Goal: Task Accomplishment & Management: Manage account settings

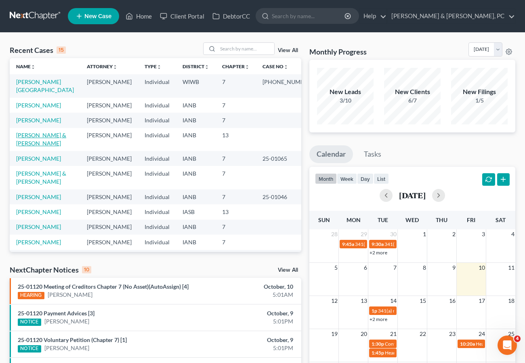
click at [45, 147] on link "[PERSON_NAME] & [PERSON_NAME]" at bounding box center [41, 139] width 50 height 15
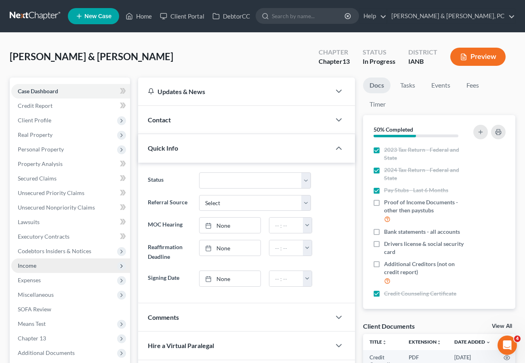
click at [37, 267] on span "Income" at bounding box center [70, 265] width 119 height 15
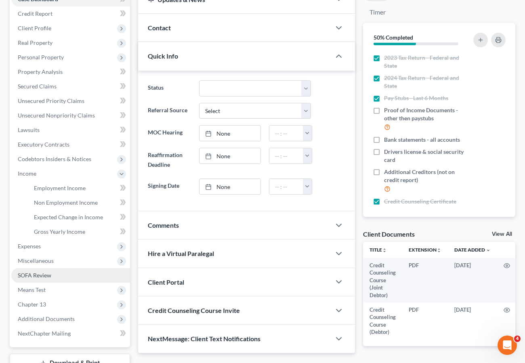
scroll to position [94, 0]
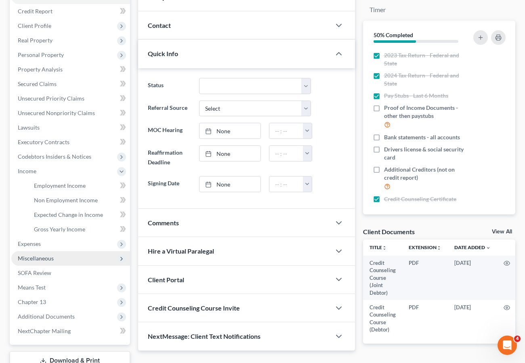
click at [46, 257] on span "Miscellaneous" at bounding box center [36, 258] width 36 height 7
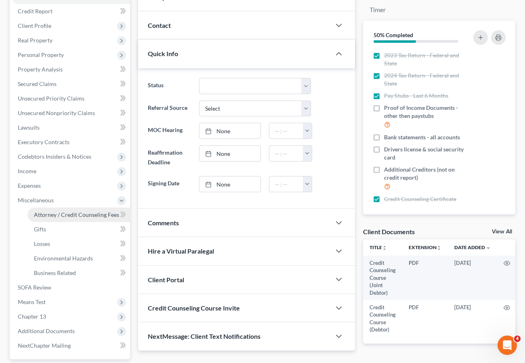
click at [52, 214] on span "Attorney / Credit Counseling Fees" at bounding box center [76, 214] width 85 height 7
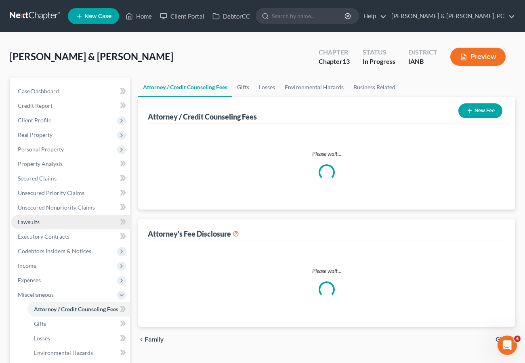
select select "0"
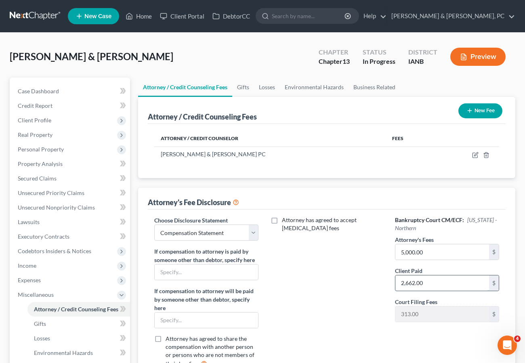
click at [439, 284] on input "2,662.00" at bounding box center [442, 282] width 94 height 15
type input "2,622.10"
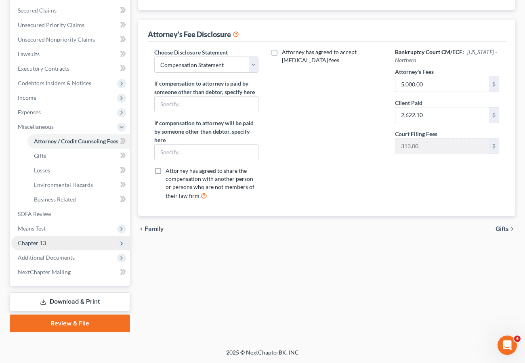
click at [42, 244] on span "Chapter 13" at bounding box center [32, 242] width 28 height 7
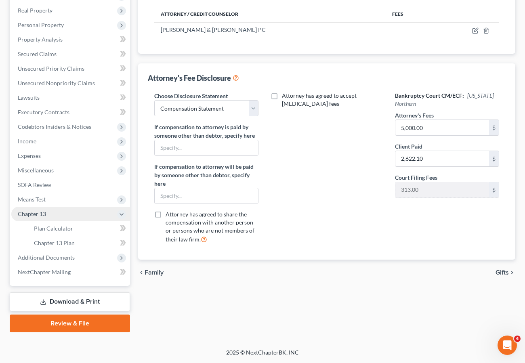
scroll to position [124, 0]
click at [50, 226] on span "Plan Calculator" at bounding box center [53, 228] width 39 height 7
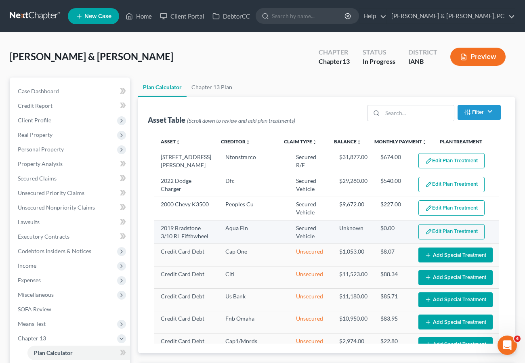
select select "59"
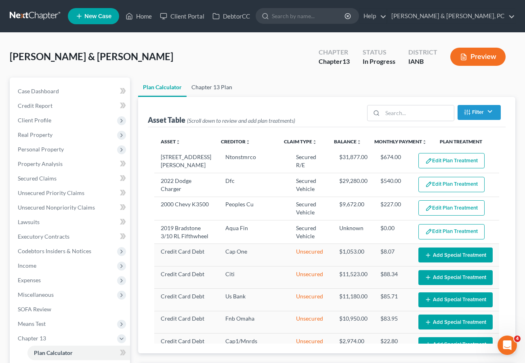
click at [210, 88] on link "Chapter 13 Plan" at bounding box center [212, 87] width 50 height 19
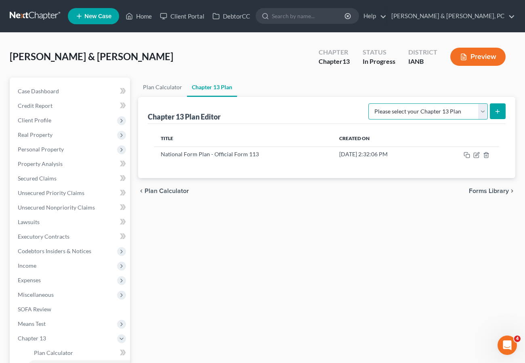
click at [419, 109] on select "Please select your Chapter 13 Plan National Form Plan - Official Form 113" at bounding box center [427, 111] width 119 height 16
select select "0"
click at [371, 103] on select "Please select your Chapter 13 Plan National Form Plan - Official Form 113" at bounding box center [427, 111] width 119 height 16
click at [501, 108] on button "submit" at bounding box center [498, 111] width 16 height 16
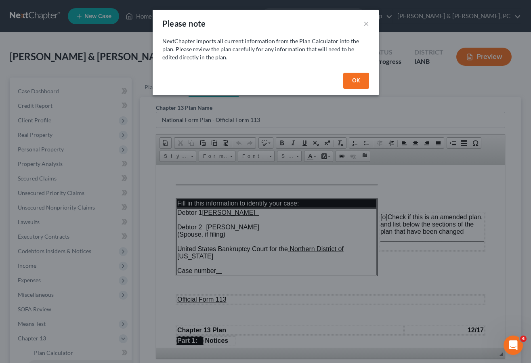
click at [356, 75] on button "OK" at bounding box center [356, 81] width 26 height 16
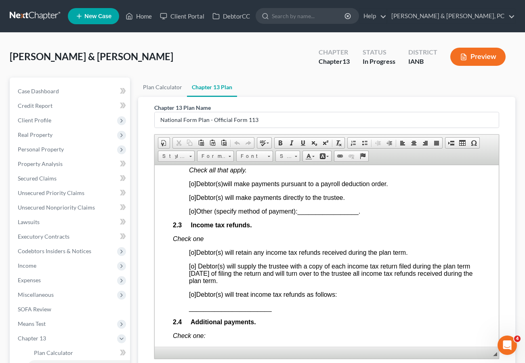
scroll to position [614, 1]
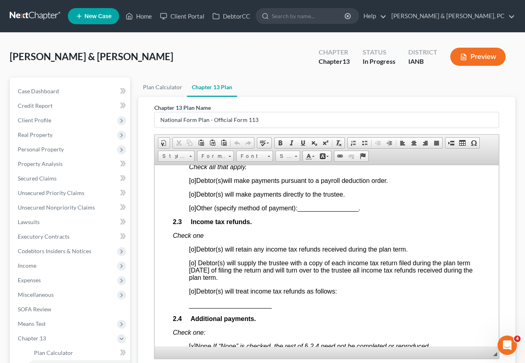
click at [194, 197] on span "[o]" at bounding box center [192, 194] width 7 height 7
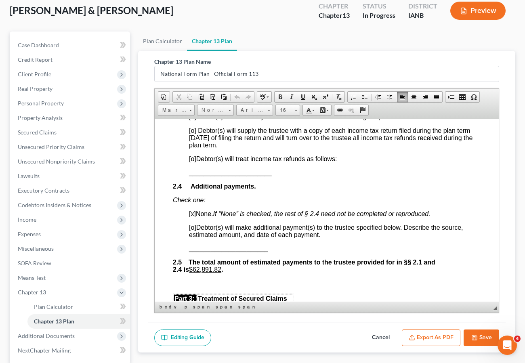
scroll to position [124, 0]
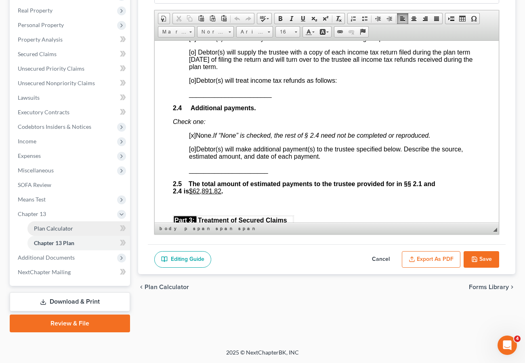
click at [47, 226] on span "Plan Calculator" at bounding box center [53, 228] width 39 height 7
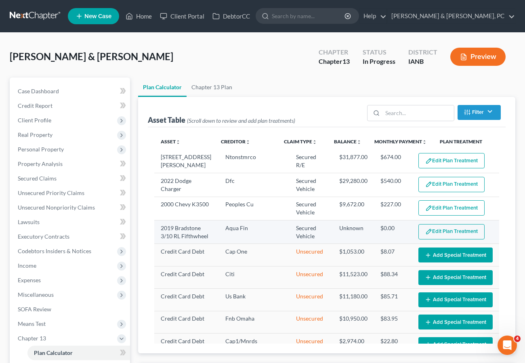
select select "59"
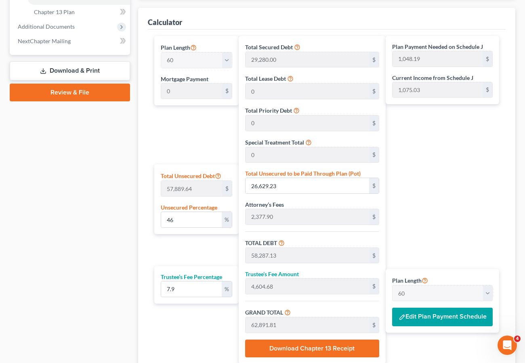
scroll to position [422, 0]
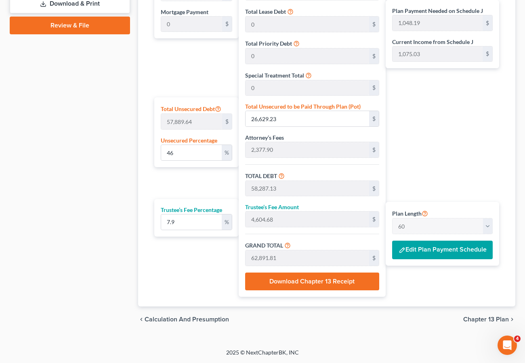
click at [495, 318] on span "Chapter 13 Plan" at bounding box center [486, 319] width 46 height 6
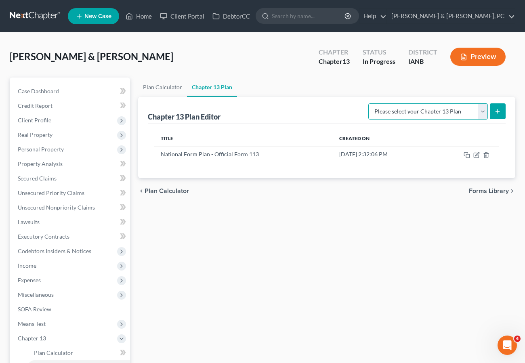
click at [426, 111] on select "Please select your Chapter 13 Plan National Form Plan - Official Form 113" at bounding box center [427, 111] width 119 height 16
select select "0"
click at [371, 103] on select "Please select your Chapter 13 Plan National Form Plan - Official Form 113" at bounding box center [427, 111] width 119 height 16
click at [497, 110] on line "submit" at bounding box center [497, 111] width 0 height 4
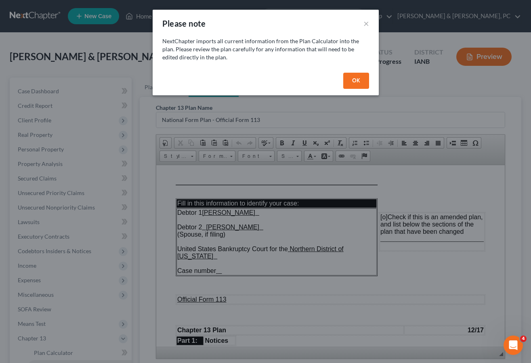
click at [359, 84] on button "OK" at bounding box center [356, 81] width 26 height 16
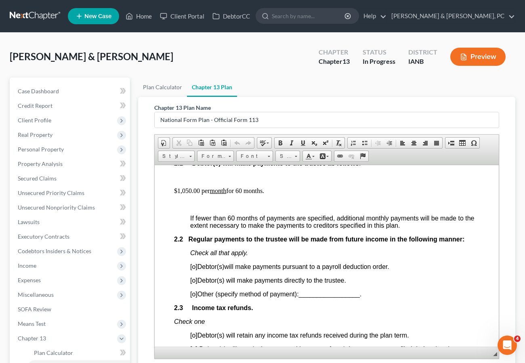
scroll to position [542, 0]
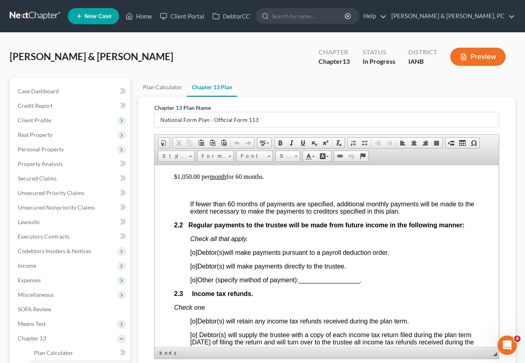
click at [194, 269] on span "[o]" at bounding box center [193, 265] width 7 height 7
click at [190, 269] on span "[o]" at bounding box center [193, 265] width 7 height 7
drag, startPoint x: 197, startPoint y: 272, endPoint x: 188, endPoint y: 273, distance: 9.8
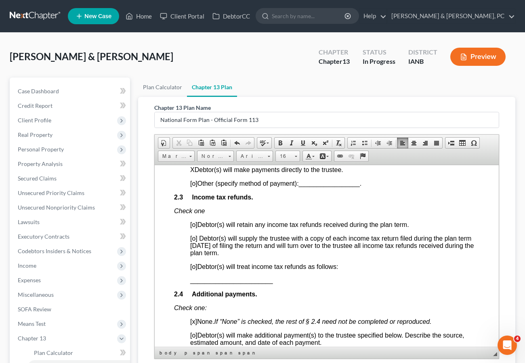
scroll to position [645, 0]
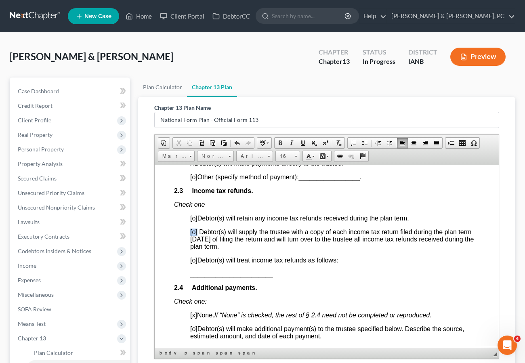
drag, startPoint x: 197, startPoint y: 237, endPoint x: 186, endPoint y: 238, distance: 11.7
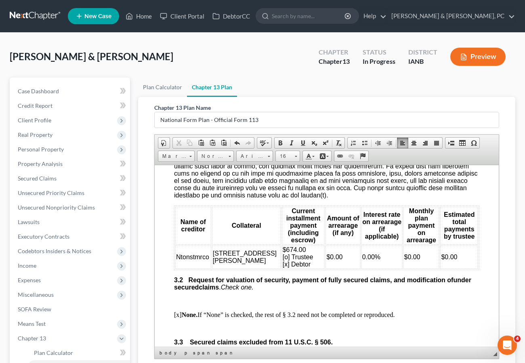
scroll to position [1010, 0]
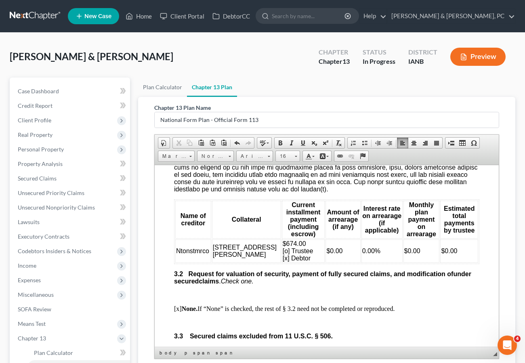
click at [464, 260] on td "$0.00" at bounding box center [459, 250] width 38 height 23
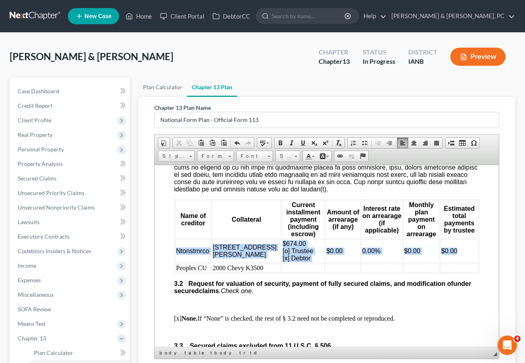
drag, startPoint x: 177, startPoint y: 256, endPoint x: 461, endPoint y: 254, distance: 284.2
click at [461, 254] on tr "Ntonstmrco 623 Tullar Street $674.00 [o] Trustee [x] Debtor $0.00 0.00% $0.00 $…" at bounding box center [326, 250] width 303 height 23
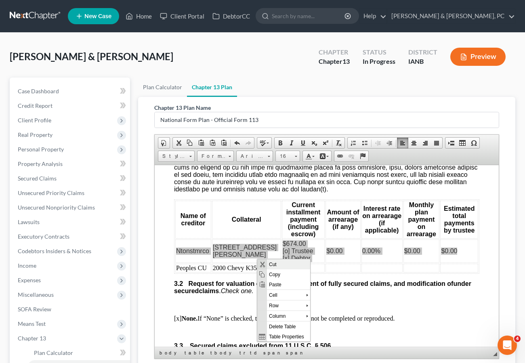
scroll to position [0, 0]
click at [284, 271] on span "Copy" at bounding box center [288, 274] width 43 height 10
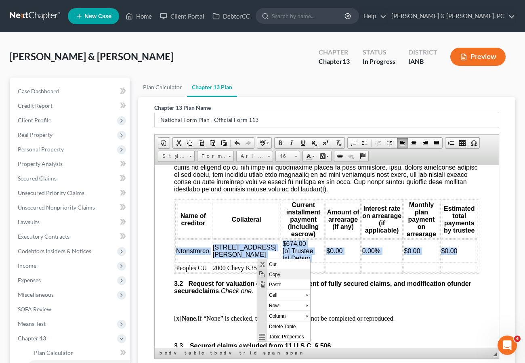
copy tr "Ntonstmrco 623 Tullar Street $674.00 [o] Trustee [x] Debtor $0.00 0.00% $0.00 $…"
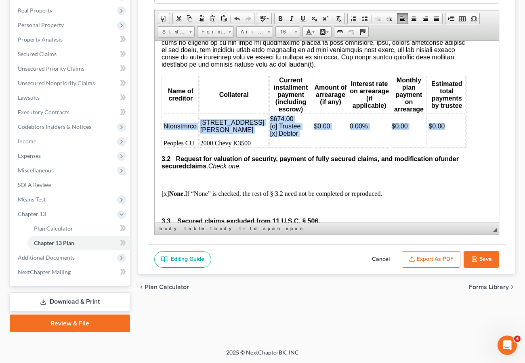
scroll to position [1011, 13]
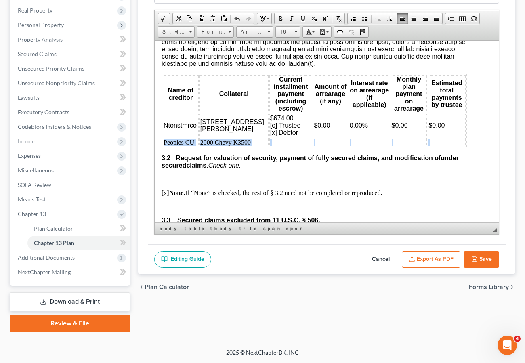
drag, startPoint x: 163, startPoint y: 155, endPoint x: 459, endPoint y: 154, distance: 295.5
click at [459, 147] on tr "Peoples CU 2000 Chevy K3500" at bounding box center [314, 142] width 303 height 9
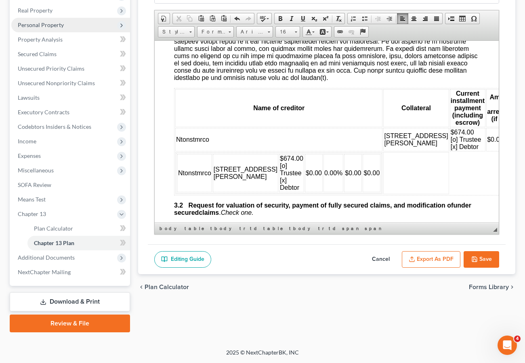
scroll to position [123, 0]
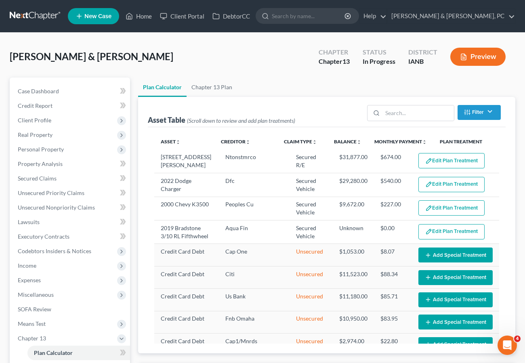
select select "59"
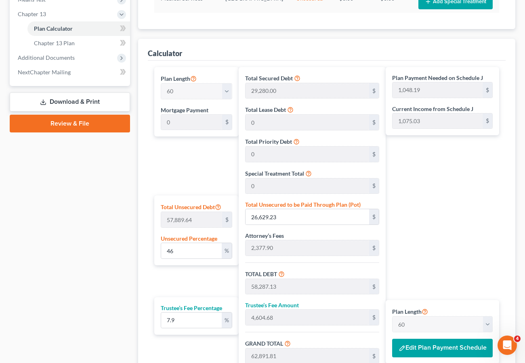
scroll to position [422, 0]
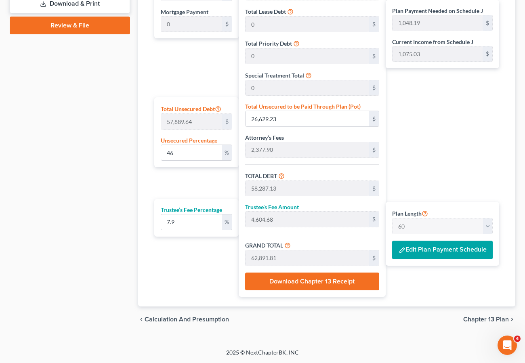
click at [484, 317] on span "Chapter 13 Plan" at bounding box center [486, 319] width 46 height 6
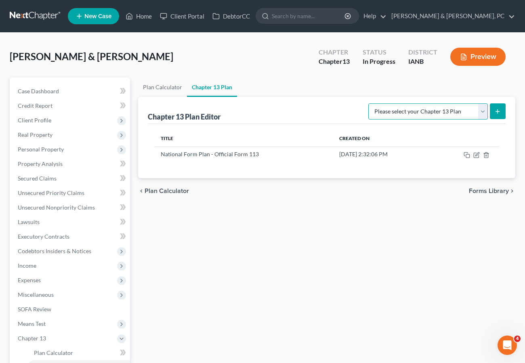
click at [391, 111] on select "Please select your Chapter 13 Plan National Form Plan - Official Form 113" at bounding box center [427, 111] width 119 height 16
select select "0"
click at [371, 103] on select "Please select your Chapter 13 Plan National Form Plan - Official Form 113" at bounding box center [427, 111] width 119 height 16
click at [500, 110] on icon "submit" at bounding box center [497, 111] width 6 height 6
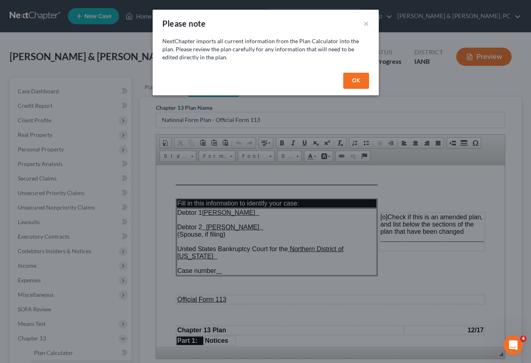
click at [353, 79] on button "OK" at bounding box center [356, 81] width 26 height 16
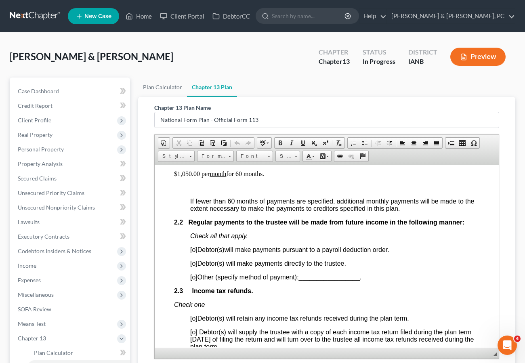
scroll to position [606, 0]
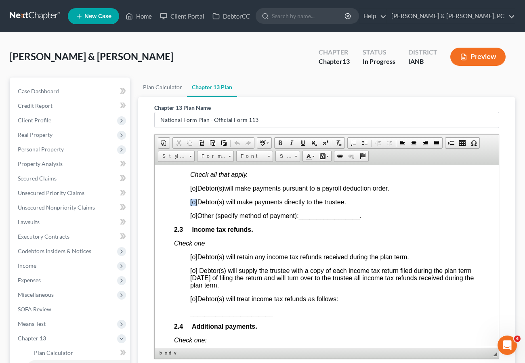
drag, startPoint x: 197, startPoint y: 209, endPoint x: 188, endPoint y: 209, distance: 8.9
drag, startPoint x: 193, startPoint y: 277, endPoint x: 186, endPoint y: 277, distance: 6.9
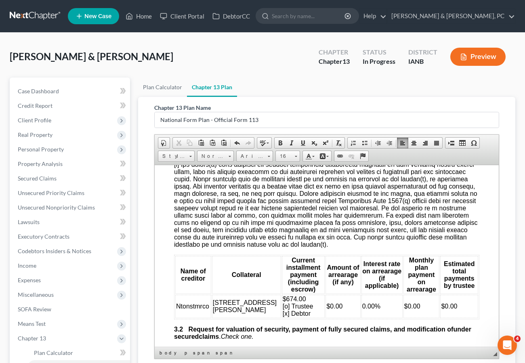
scroll to position [956, 0]
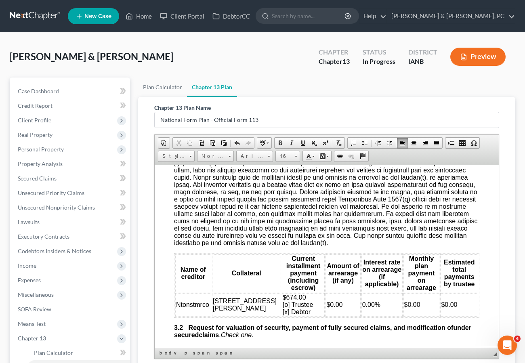
click at [456, 310] on td "$0.00" at bounding box center [459, 304] width 38 height 23
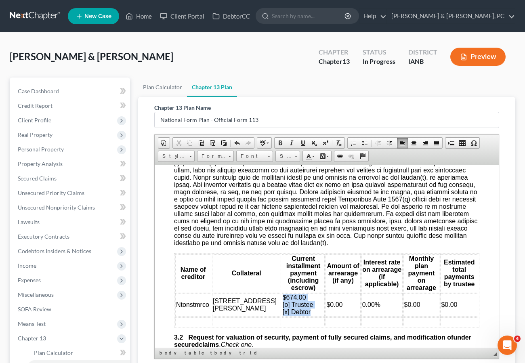
drag, startPoint x: 249, startPoint y: 303, endPoint x: 269, endPoint y: 316, distance: 24.1
click at [282, 316] on td "$674.00 [o] Trustee [x] Debtor" at bounding box center [303, 304] width 43 height 23
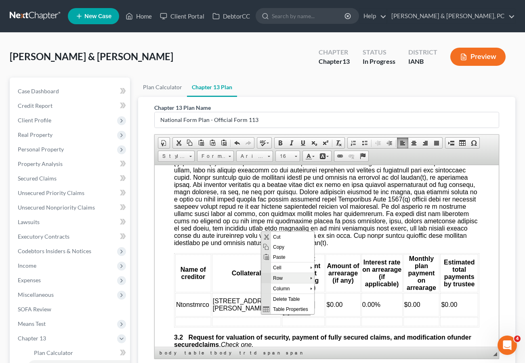
scroll to position [0, 0]
click at [281, 248] on span "Copy" at bounding box center [292, 246] width 43 height 10
copy span "$674.00 [o] Trustee [x] Debtor"
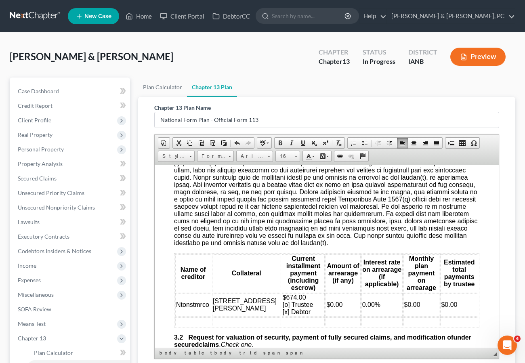
click at [189, 326] on td at bounding box center [193, 321] width 36 height 9
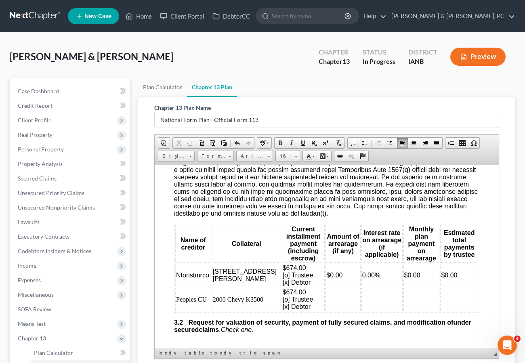
scroll to position [986, 0]
drag, startPoint x: 276, startPoint y: 298, endPoint x: 286, endPoint y: 296, distance: 10.2
click at [282, 300] on td "$674.00 [o] Trustee [x] Debtor" at bounding box center [303, 298] width 43 height 23
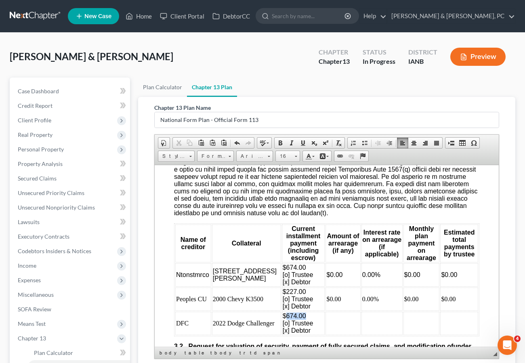
drag, startPoint x: 275, startPoint y: 324, endPoint x: 254, endPoint y: 325, distance: 20.2
click at [282, 325] on td "$674.00 [o] Trustee [x] Debtor" at bounding box center [303, 322] width 43 height 23
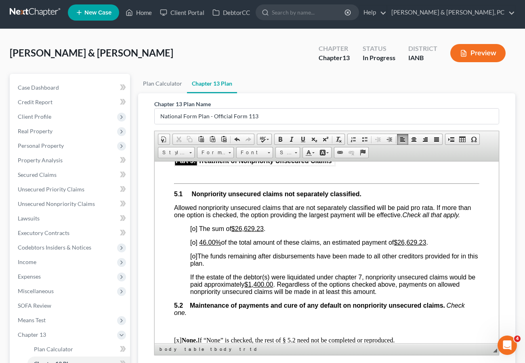
scroll to position [1819, 0]
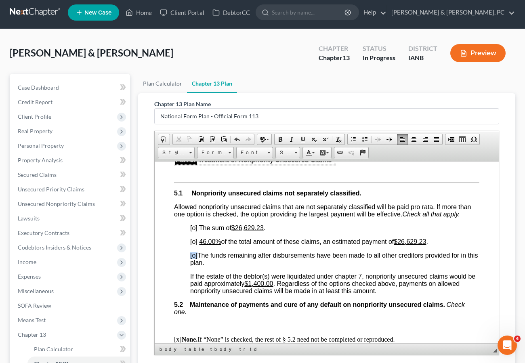
drag, startPoint x: 197, startPoint y: 262, endPoint x: 186, endPoint y: 263, distance: 11.3
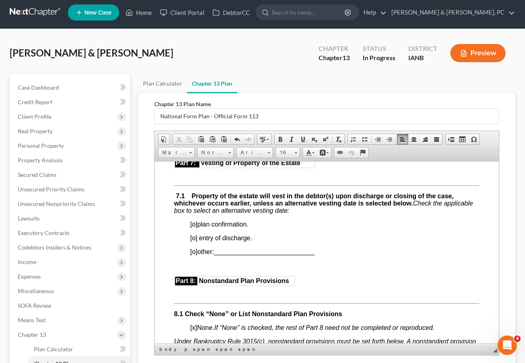
scroll to position [2205, 0]
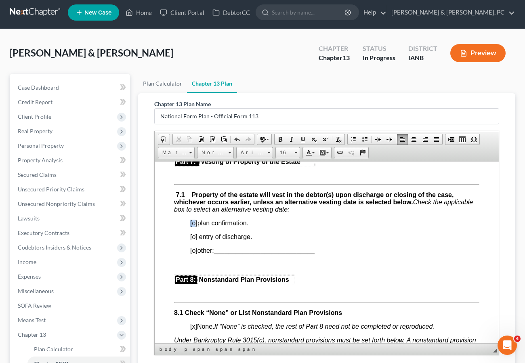
drag, startPoint x: 195, startPoint y: 229, endPoint x: 191, endPoint y: 229, distance: 4.1
click at [191, 226] on span "[o]" at bounding box center [193, 222] width 7 height 7
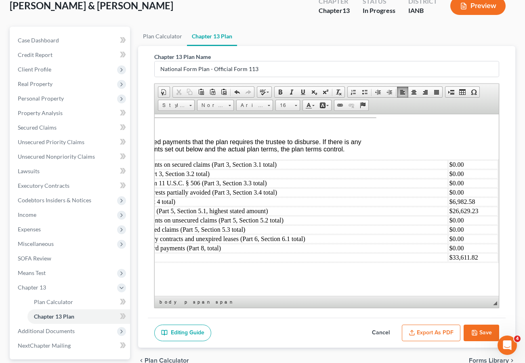
scroll to position [124, 0]
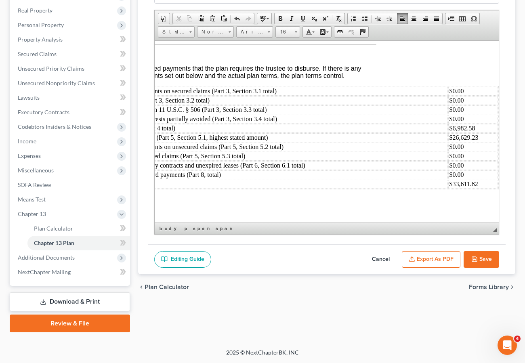
click at [476, 258] on icon "button" at bounding box center [474, 259] width 5 height 5
select select "0"
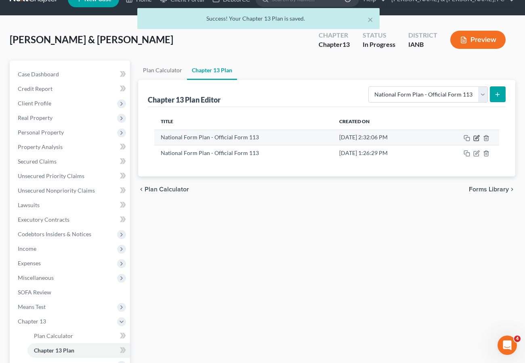
scroll to position [14, 0]
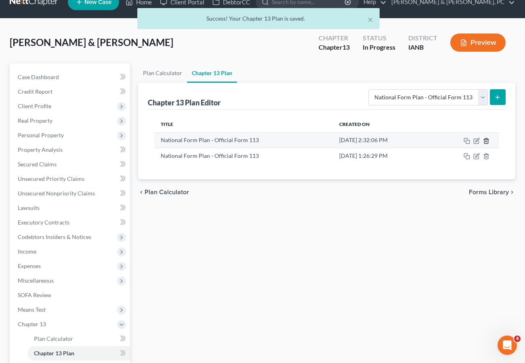
click at [486, 140] on icon "button" at bounding box center [486, 141] width 6 height 6
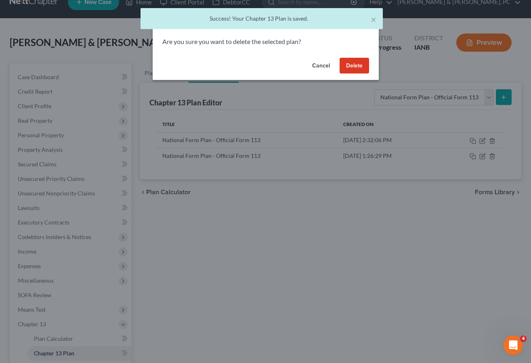
click at [344, 62] on button "Delete" at bounding box center [354, 66] width 29 height 16
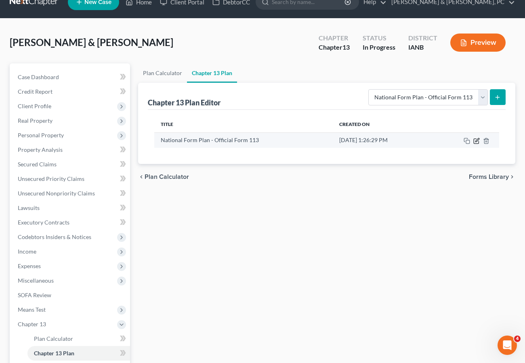
click at [474, 140] on icon "button" at bounding box center [476, 140] width 5 height 5
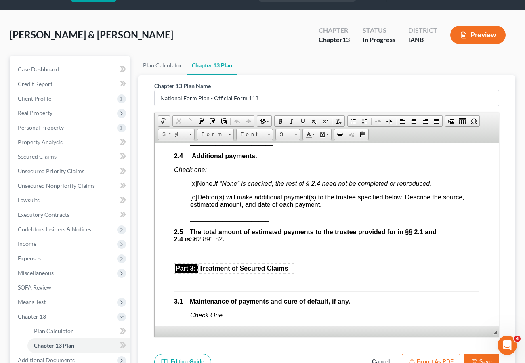
scroll to position [751, 0]
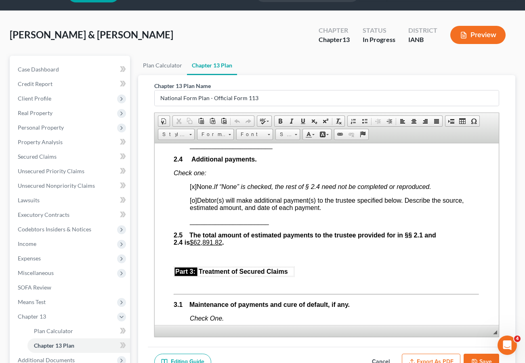
click at [437, 357] on button "Export as PDF" at bounding box center [431, 362] width 59 height 17
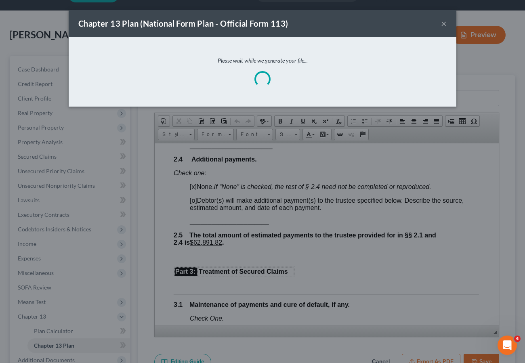
scroll to position [737, 0]
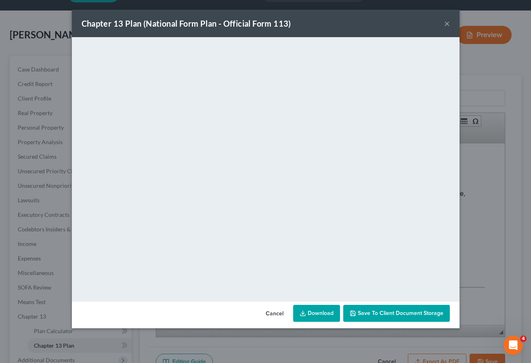
click at [317, 314] on link "Download" at bounding box center [316, 313] width 47 height 17
click at [446, 23] on button "×" at bounding box center [447, 24] width 6 height 10
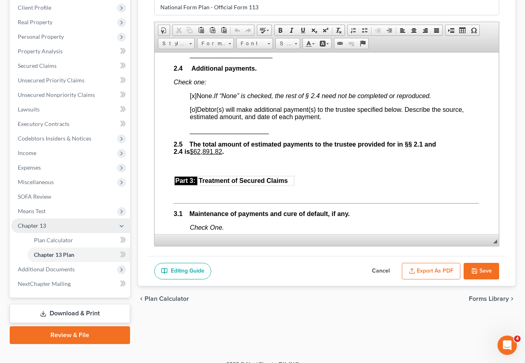
scroll to position [124, 0]
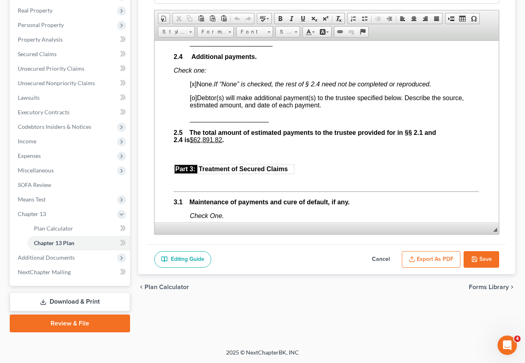
click at [77, 299] on link "Download & Print" at bounding box center [70, 301] width 120 height 19
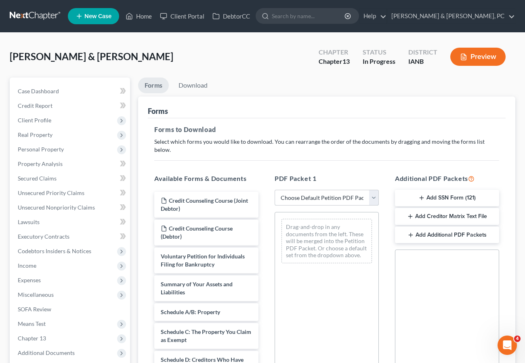
click at [302, 190] on select "Choose Default Petition PDF Packet Complete Bankruptcy Petition (all forms and …" at bounding box center [327, 198] width 104 height 16
select select "0"
click at [275, 190] on select "Choose Default Petition PDF Packet Complete Bankruptcy Petition (all forms and …" at bounding box center [327, 198] width 104 height 16
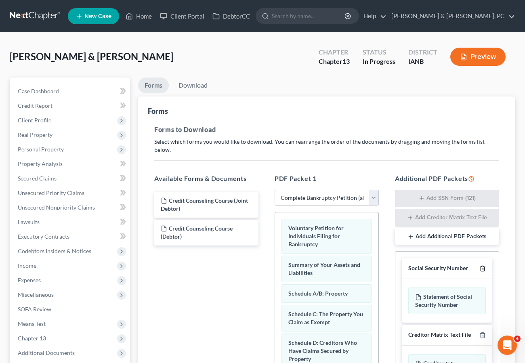
click at [483, 268] on line "button" at bounding box center [483, 269] width 0 height 2
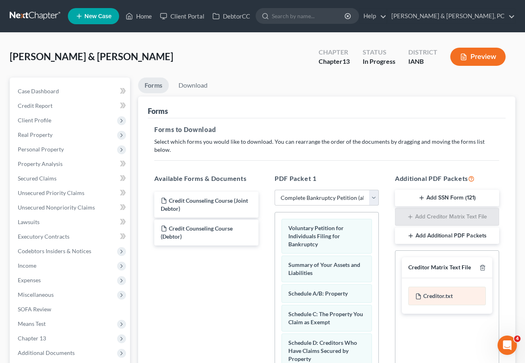
scroll to position [136, 0]
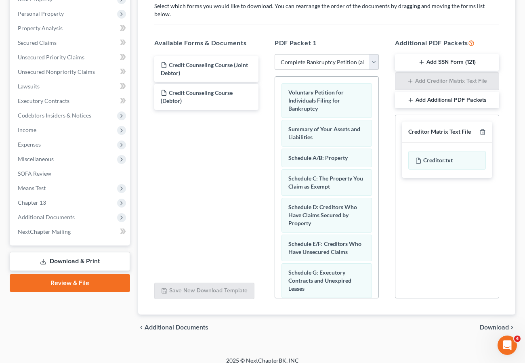
click at [498, 324] on span "Download" at bounding box center [494, 327] width 29 height 6
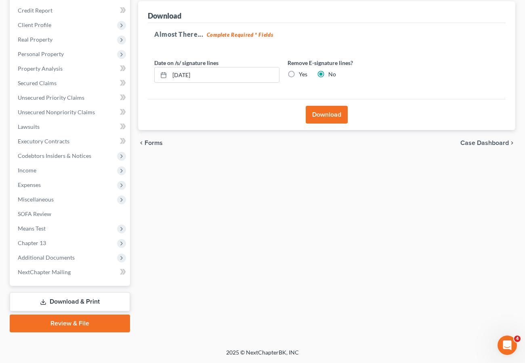
scroll to position [95, 0]
click at [299, 75] on label "Yes" at bounding box center [303, 74] width 8 height 8
click at [302, 75] on input "Yes" at bounding box center [304, 72] width 5 height 5
radio input "true"
radio input "false"
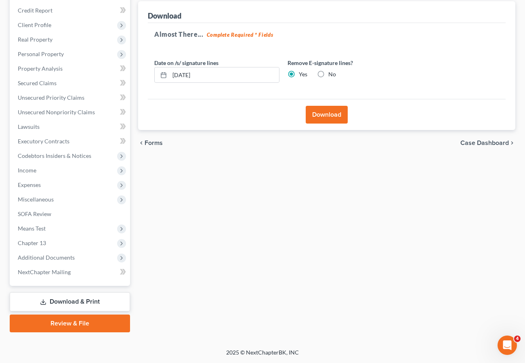
click at [333, 117] on button "Download" at bounding box center [327, 115] width 42 height 18
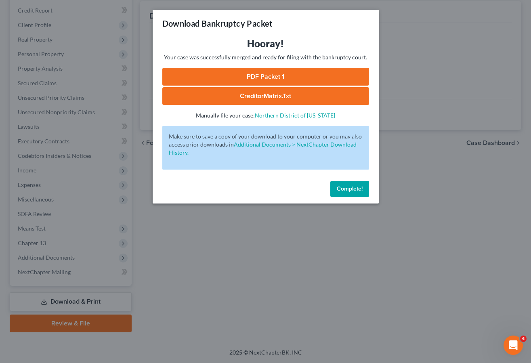
click at [277, 74] on link "PDF Packet 1" at bounding box center [265, 77] width 207 height 18
click at [352, 185] on span "Complete!" at bounding box center [350, 188] width 26 height 7
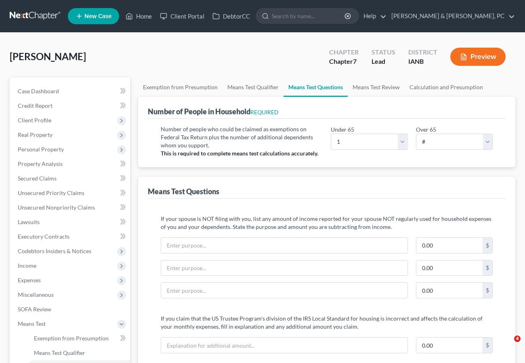
select select "1"
select select "0"
select select "60"
click at [145, 14] on link "Home" at bounding box center [139, 16] width 34 height 15
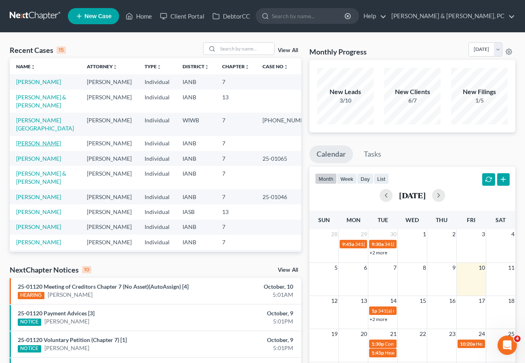
click at [24, 147] on link "[PERSON_NAME]" at bounding box center [38, 143] width 45 height 7
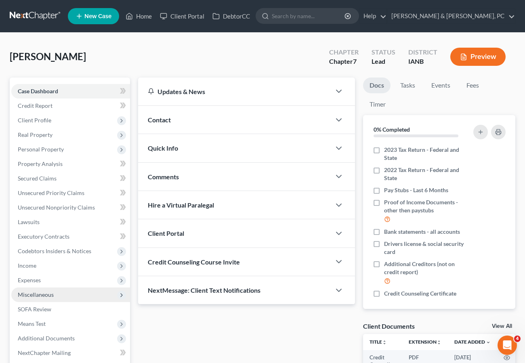
click at [57, 293] on span "Miscellaneous" at bounding box center [70, 294] width 119 height 15
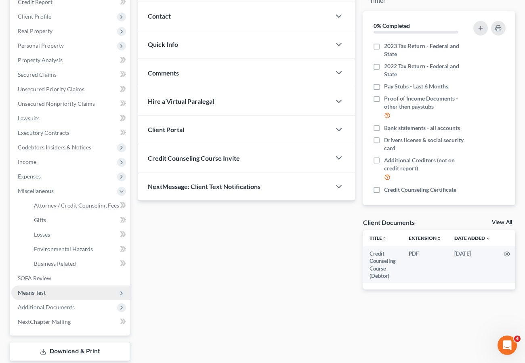
scroll to position [106, 0]
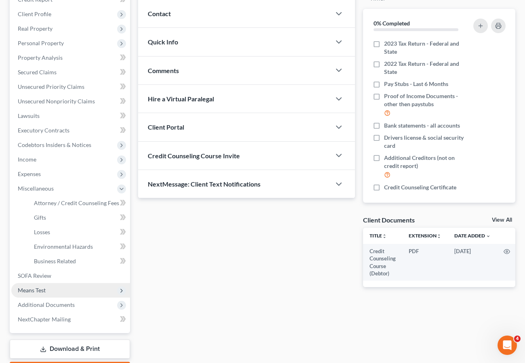
click at [50, 289] on span "Means Test" at bounding box center [70, 290] width 119 height 15
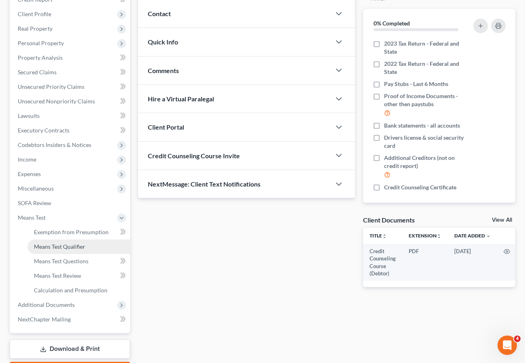
click at [48, 243] on span "Means Test Qualifier" at bounding box center [59, 246] width 51 height 7
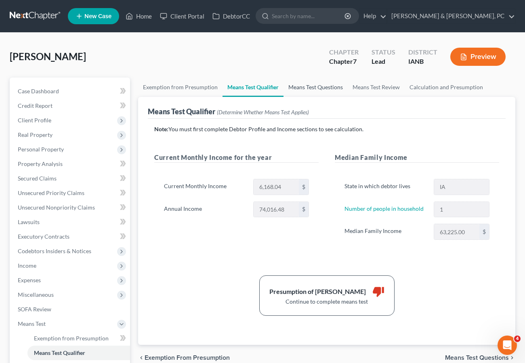
click at [310, 86] on link "Means Test Questions" at bounding box center [315, 87] width 64 height 19
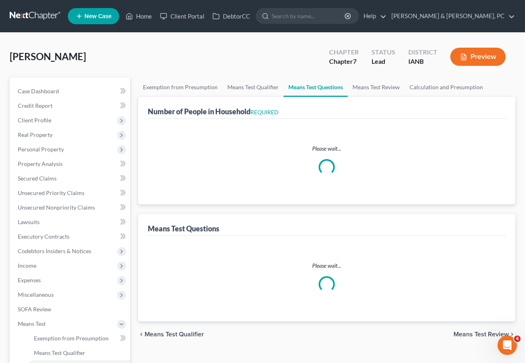
select select "0"
select select "60"
select select "1"
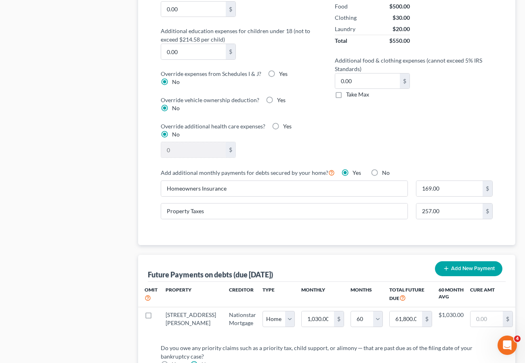
scroll to position [644, 0]
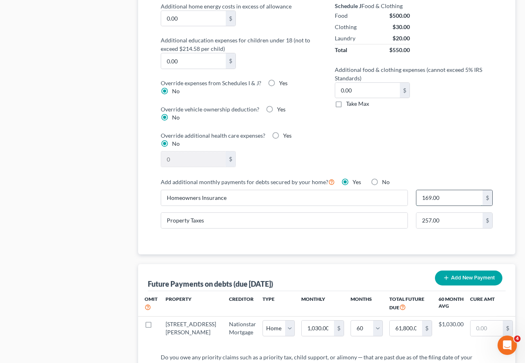
click at [461, 191] on input "169.00" at bounding box center [449, 197] width 67 height 15
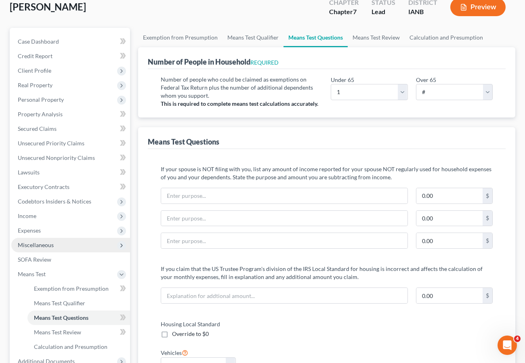
scroll to position [79, 0]
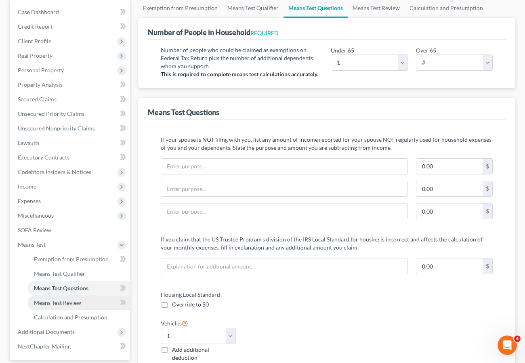
click at [61, 304] on span "Means Test Review" at bounding box center [57, 302] width 47 height 7
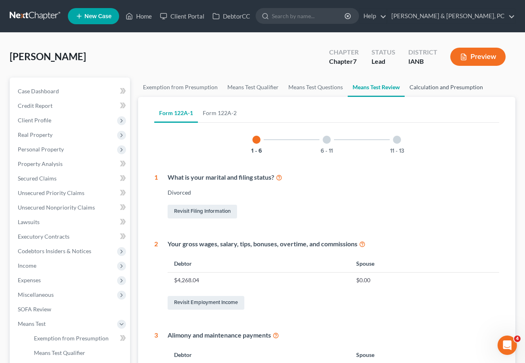
click at [448, 89] on link "Calculation and Presumption" at bounding box center [446, 87] width 83 height 19
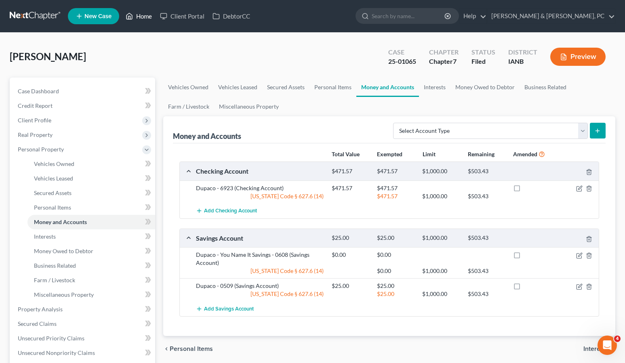
click at [143, 15] on link "Home" at bounding box center [139, 16] width 34 height 15
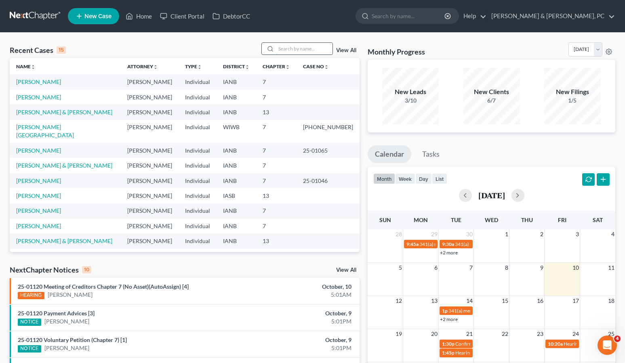
click at [299, 45] on input "search" at bounding box center [304, 49] width 57 height 12
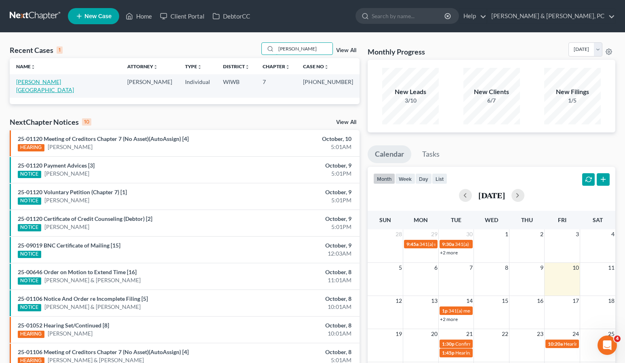
type input "Murry"
click at [42, 81] on link "[PERSON_NAME][GEOGRAPHIC_DATA]" at bounding box center [45, 85] width 58 height 15
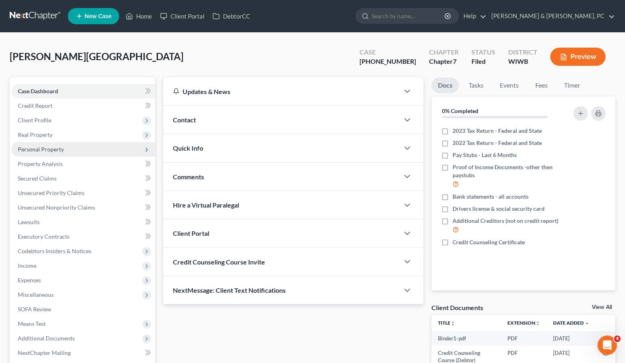
click at [49, 151] on span "Personal Property" at bounding box center [41, 149] width 46 height 7
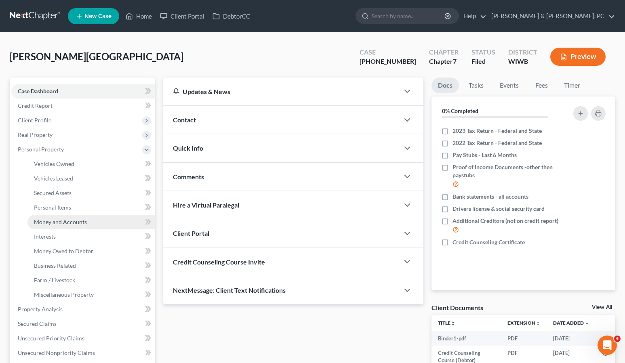
click at [55, 222] on span "Money and Accounts" at bounding box center [60, 221] width 53 height 7
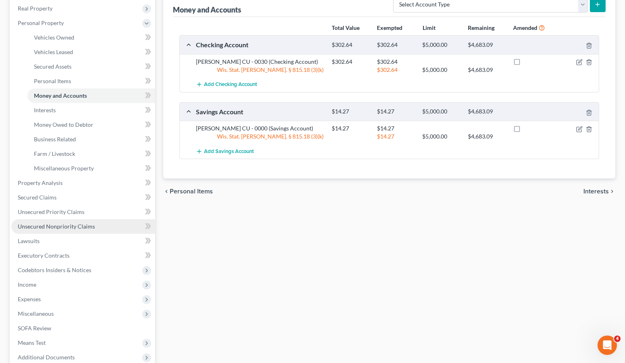
scroll to position [128, 0]
click at [38, 226] on span "Unsecured Nonpriority Claims" at bounding box center [56, 225] width 77 height 7
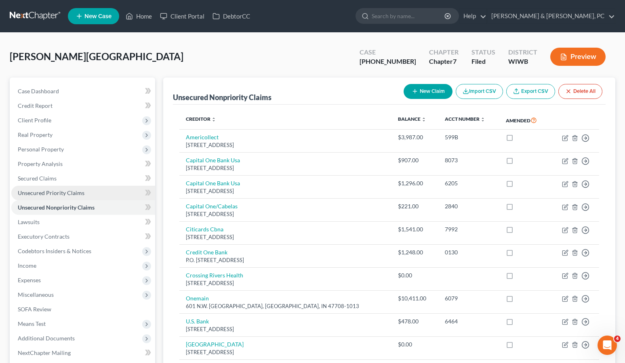
click at [58, 191] on span "Unsecured Priority Claims" at bounding box center [51, 192] width 67 height 7
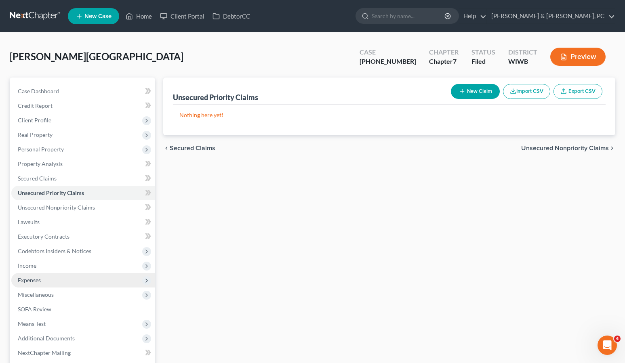
click at [29, 279] on span "Expenses" at bounding box center [29, 280] width 23 height 7
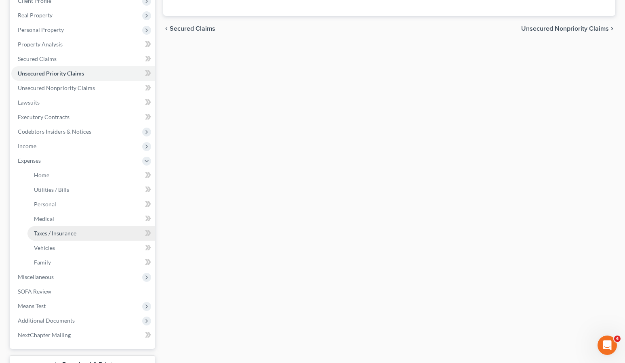
scroll to position [120, 0]
click at [51, 224] on link "Medical" at bounding box center [91, 218] width 128 height 15
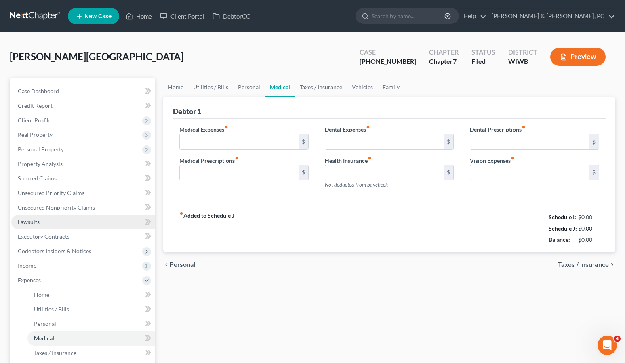
type input "0.00"
type input "60.00"
type input "0.00"
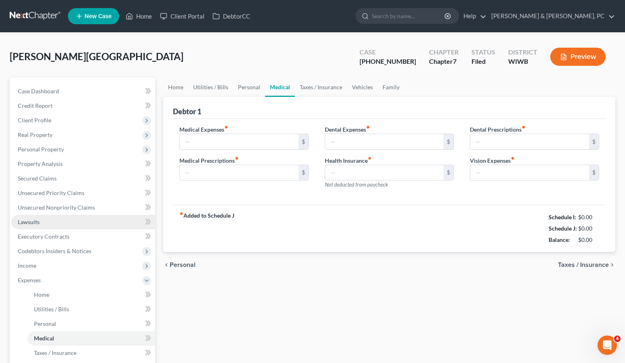
type input "37.00"
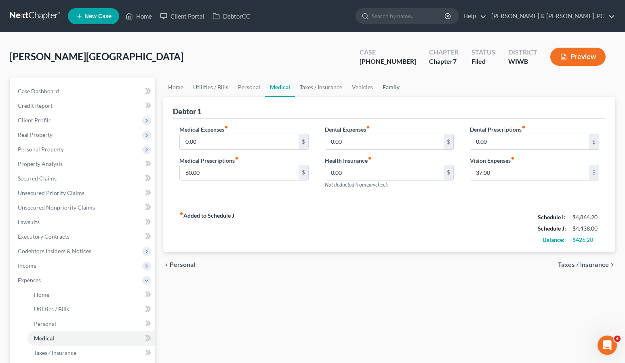
scroll to position [3, 0]
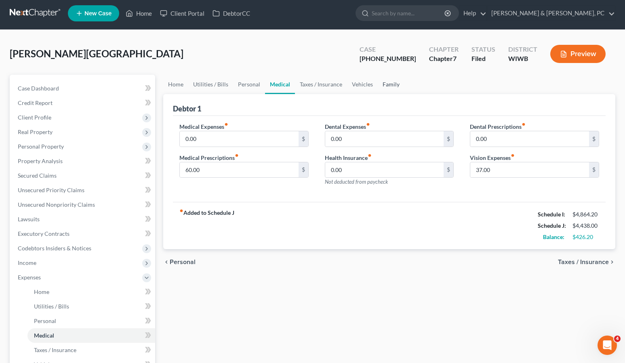
click at [391, 88] on link "Family" at bounding box center [390, 84] width 27 height 19
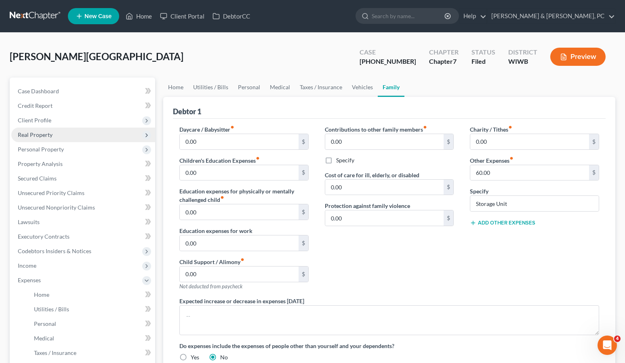
click at [39, 132] on span "Real Property" at bounding box center [35, 134] width 35 height 7
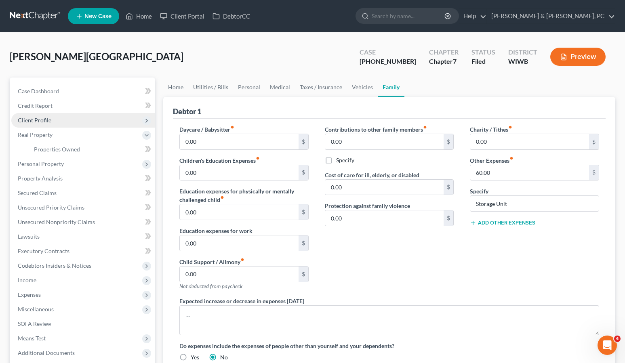
click at [39, 119] on span "Client Profile" at bounding box center [35, 120] width 34 height 7
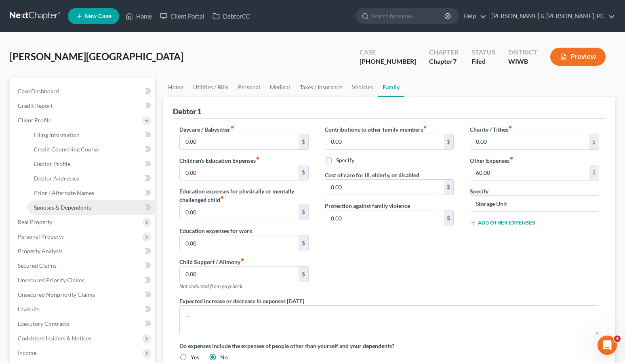
click at [50, 205] on span "Spouses & Dependents" at bounding box center [62, 207] width 57 height 7
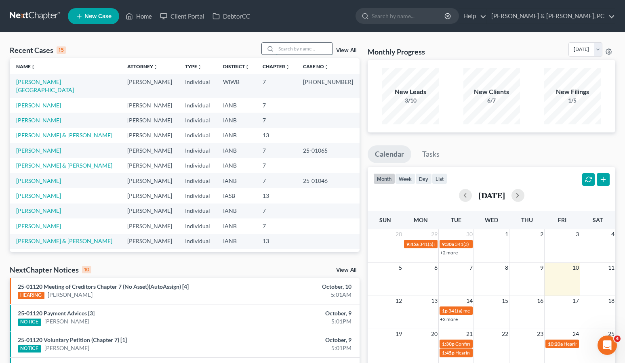
click at [302, 50] on input "search" at bounding box center [304, 49] width 57 height 12
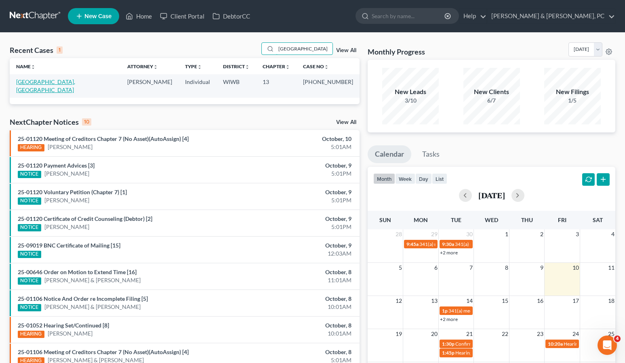
type input "[GEOGRAPHIC_DATA]"
click at [41, 82] on link "[GEOGRAPHIC_DATA], [GEOGRAPHIC_DATA]" at bounding box center [45, 85] width 59 height 15
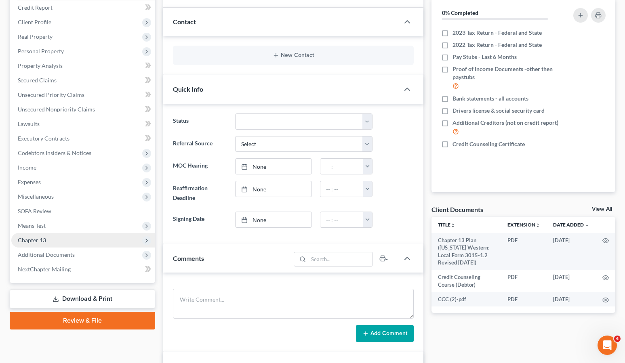
scroll to position [99, 0]
click at [48, 237] on span "Chapter 13" at bounding box center [83, 240] width 144 height 15
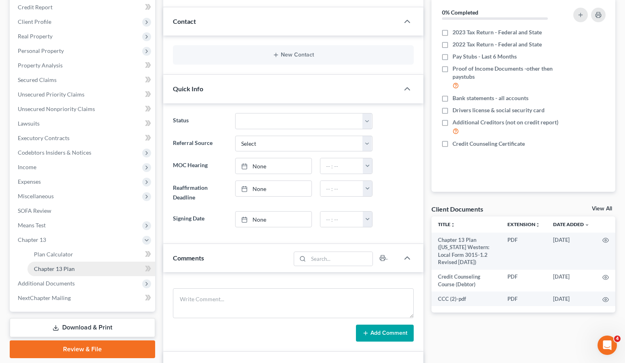
click at [69, 269] on span "Chapter 13 Plan" at bounding box center [54, 268] width 41 height 7
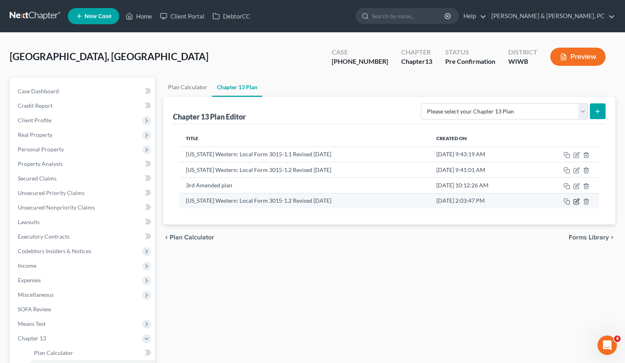
click at [575, 200] on icon "button" at bounding box center [576, 201] width 6 height 6
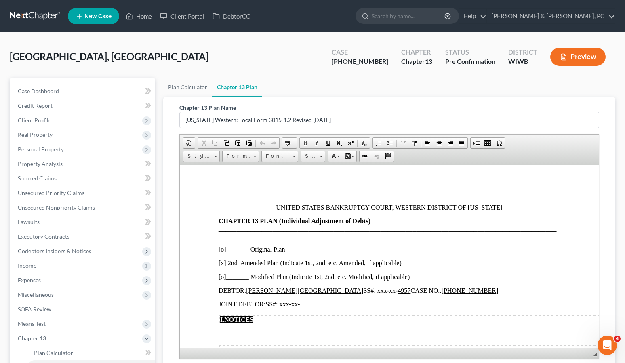
click at [326, 79] on ul "Plan Calculator Chapter 13 Plan" at bounding box center [389, 87] width 452 height 19
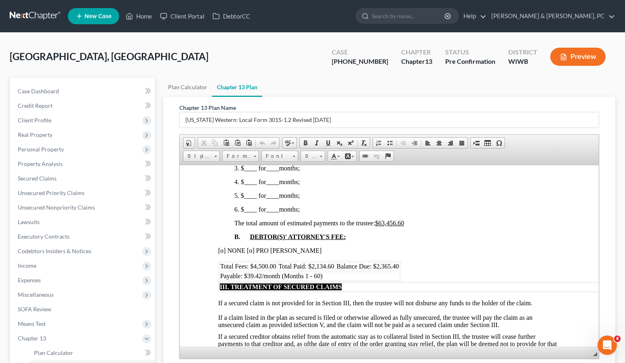
scroll to position [437, 0]
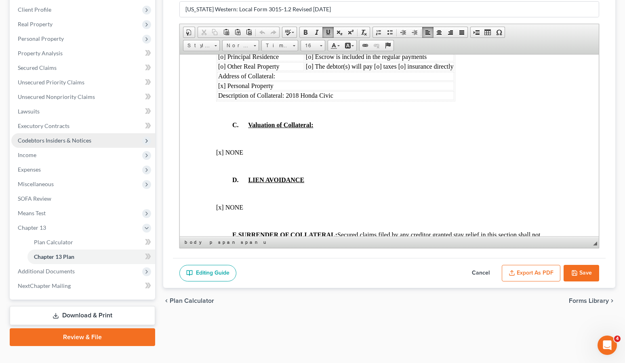
scroll to position [124, 0]
